Goal: Task Accomplishment & Management: Use online tool/utility

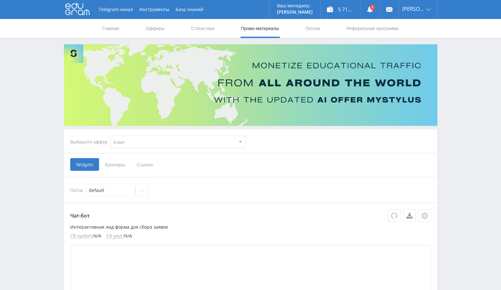
select select "340"
click at [413, 47] on link "Выход" at bounding box center [418, 47] width 38 height 11
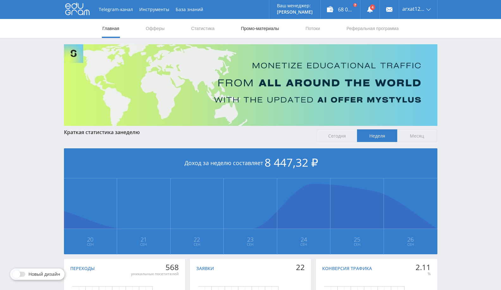
click at [252, 27] on link "Промо-материалы" at bounding box center [259, 28] width 39 height 19
select select "340"
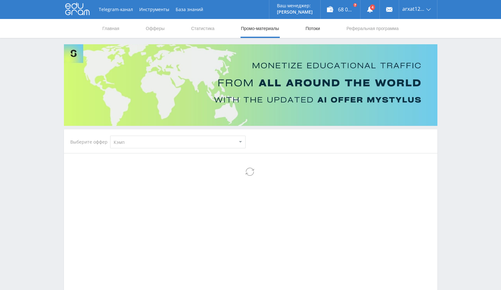
select select "340"
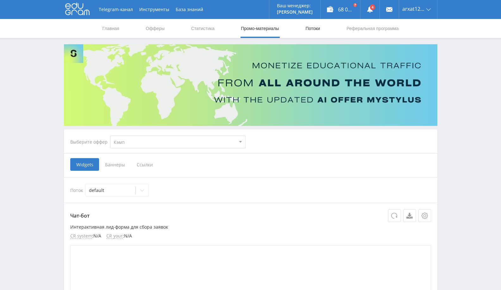
click at [312, 27] on link "Потоки" at bounding box center [313, 28] width 16 height 19
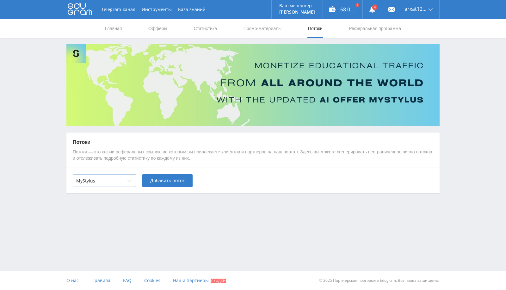
click at [113, 182] on div at bounding box center [97, 181] width 43 height 6
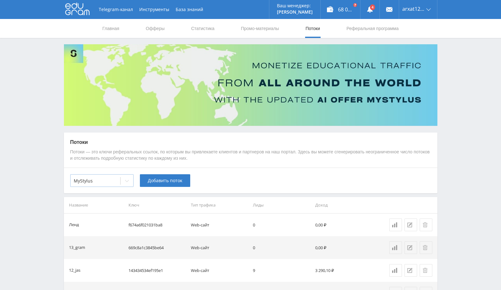
click at [117, 182] on div at bounding box center [95, 181] width 43 height 6
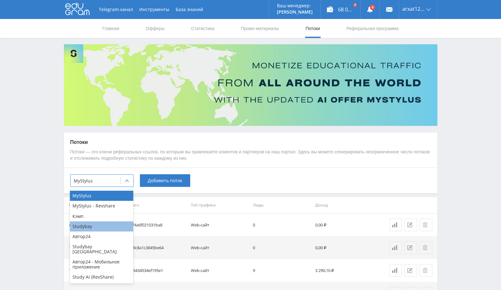
click at [98, 226] on div "Studybay" at bounding box center [101, 226] width 63 height 10
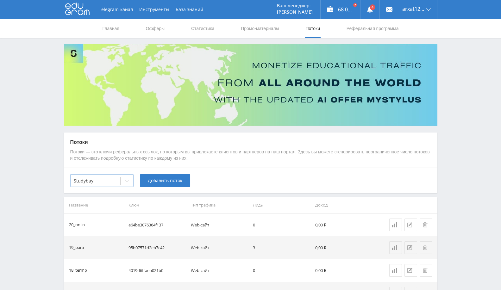
click at [116, 181] on div at bounding box center [95, 181] width 43 height 6
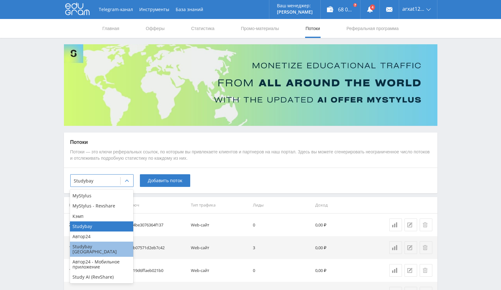
click at [96, 247] on div "Studybay [GEOGRAPHIC_DATA]" at bounding box center [101, 249] width 63 height 15
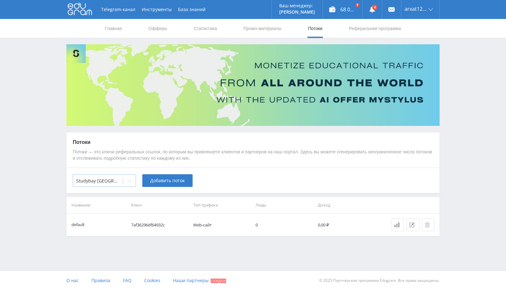
click at [120, 185] on div "Studybay [GEOGRAPHIC_DATA]" at bounding box center [98, 180] width 50 height 9
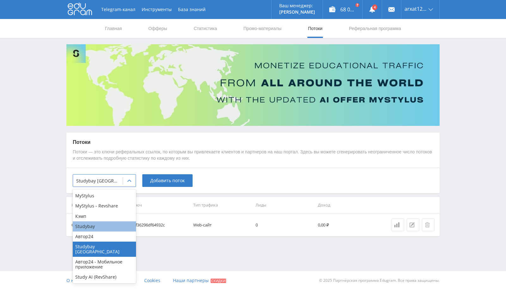
click at [94, 228] on div "Studybay" at bounding box center [104, 226] width 63 height 10
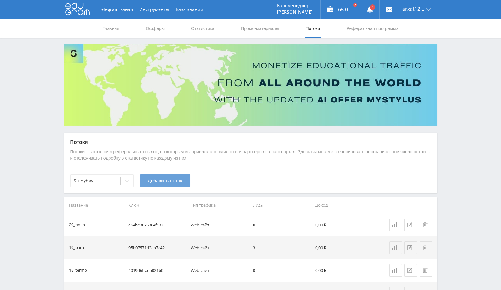
click at [161, 181] on span "Добавить поток" at bounding box center [165, 180] width 34 height 5
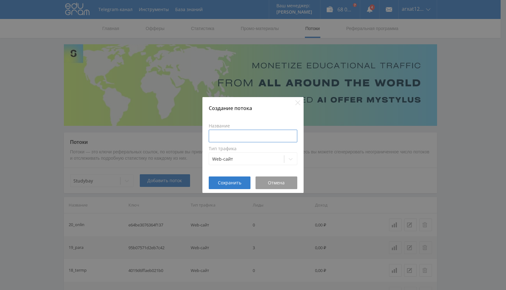
click at [257, 135] on input at bounding box center [253, 136] width 89 height 13
type input "New land"
click at [228, 180] on span "Сохранить" at bounding box center [229, 182] width 23 height 5
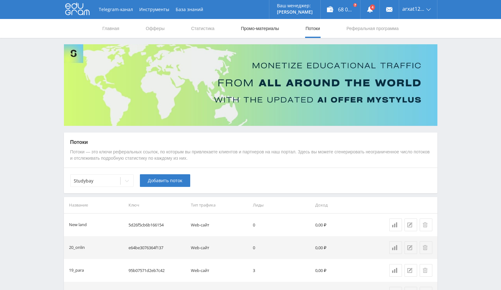
click at [263, 29] on link "Промо-материалы" at bounding box center [259, 28] width 39 height 19
select select "340"
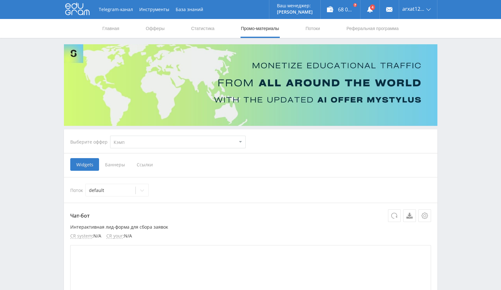
click at [180, 141] on select "MyStylus MyStylus - Revshare Кэмп Studybay Автор24 Studybay [GEOGRAPHIC_DATA] А…" at bounding box center [177, 142] width 135 height 13
select select "2"
click at [110, 136] on select "MyStylus MyStylus - Revshare Кэмп Studybay Автор24 Studybay [GEOGRAPHIC_DATA] А…" at bounding box center [177, 142] width 135 height 13
select select "2"
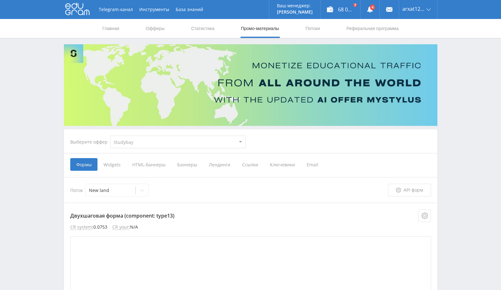
drag, startPoint x: 248, startPoint y: 165, endPoint x: 247, endPoint y: 170, distance: 4.4
click at [248, 165] on span "Ссылки" at bounding box center [250, 164] width 28 height 13
click at [0, 0] on input "Ссылки" at bounding box center [0, 0] width 0 height 0
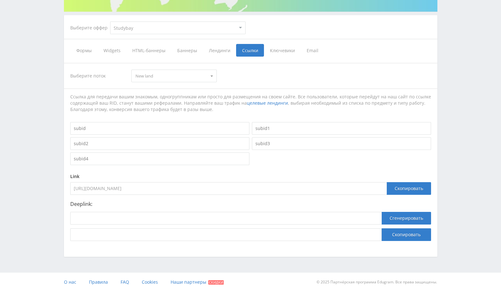
scroll to position [115, 0]
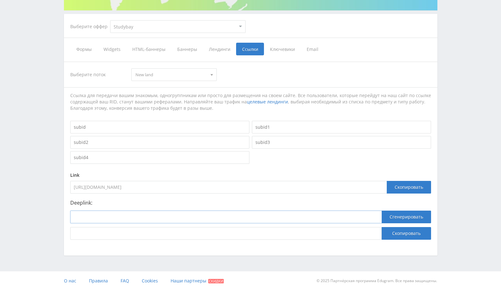
click at [130, 216] on input at bounding box center [225, 217] width 311 height 13
paste input "[URL][DOMAIN_NAME]"
type input "[URL][DOMAIN_NAME]"
click at [399, 220] on button "Сгенерировать" at bounding box center [405, 217] width 49 height 13
click at [403, 234] on button "Скопировать" at bounding box center [405, 233] width 49 height 13
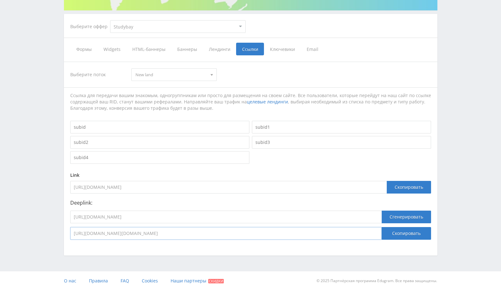
scroll to position [0, 0]
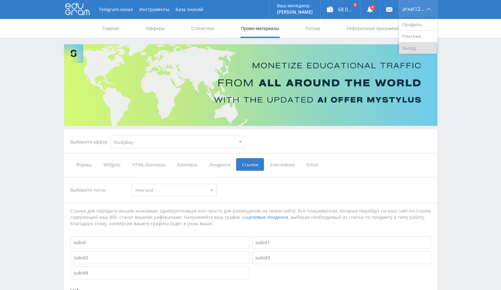
click at [407, 46] on link "Выход" at bounding box center [418, 47] width 38 height 11
